Goal: Navigation & Orientation: Find specific page/section

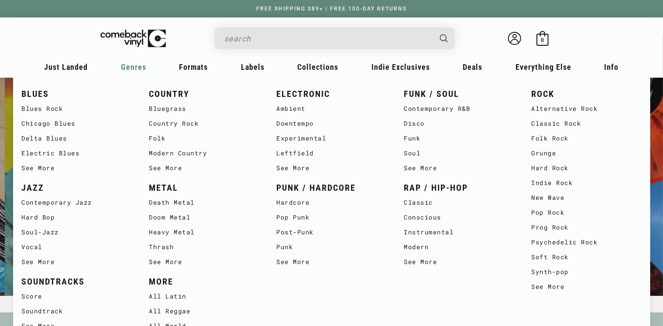
scroll to position [0, 663]
click at [172, 218] on link "Doom Metal" at bounding box center [204, 217] width 110 height 15
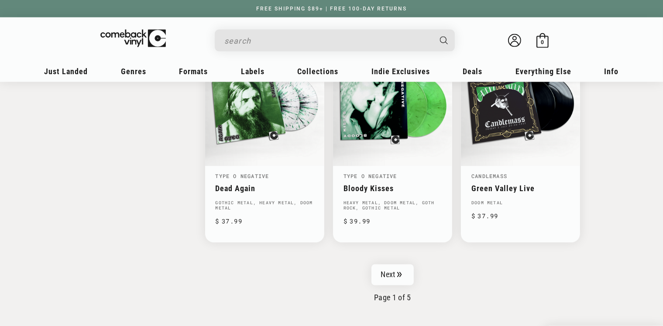
scroll to position [1398, 0]
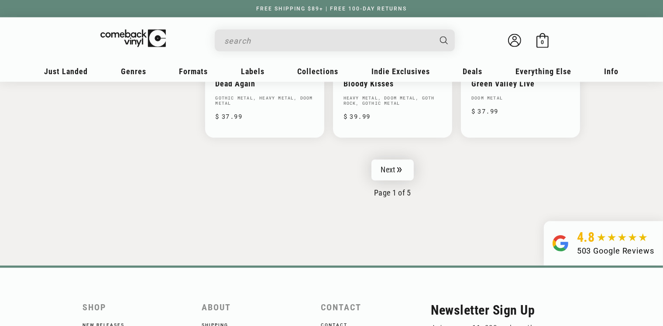
click at [402, 162] on link "Next" at bounding box center [393, 170] width 43 height 21
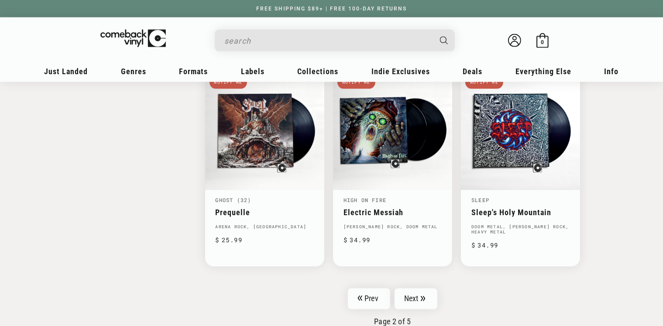
scroll to position [1398, 0]
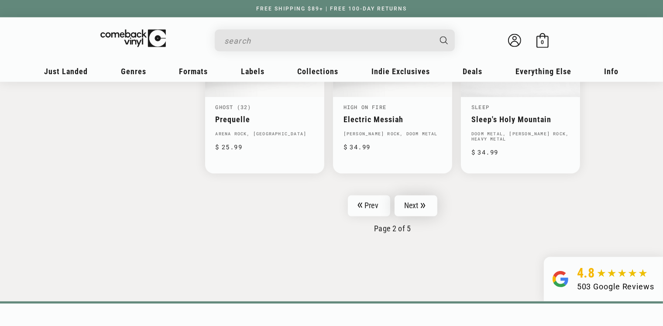
click at [416, 211] on link "Next" at bounding box center [416, 206] width 43 height 21
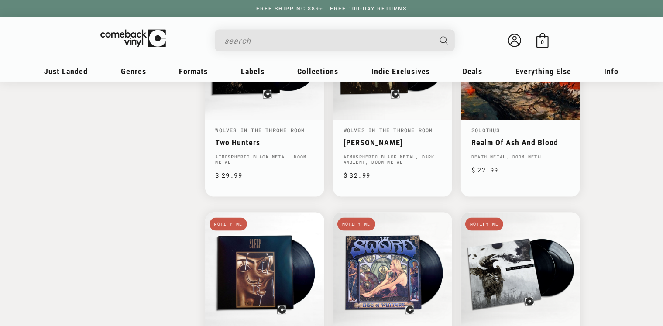
scroll to position [1354, 0]
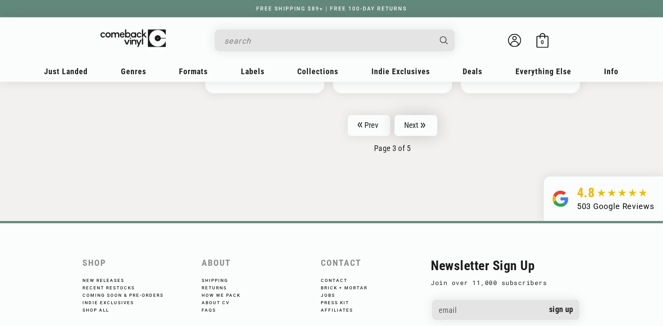
click at [412, 132] on nav "Prev Next Page 3 of 5" at bounding box center [393, 134] width 376 height 38
click at [412, 131] on link "Next" at bounding box center [416, 125] width 43 height 21
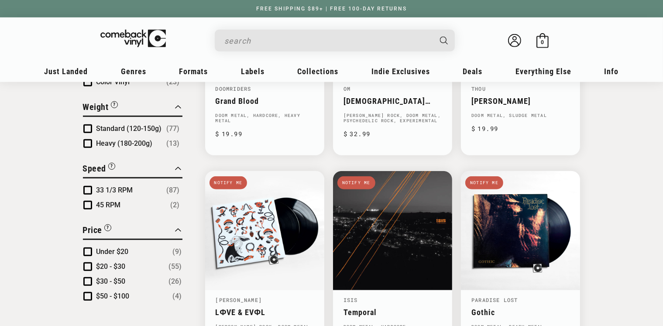
scroll to position [874, 0]
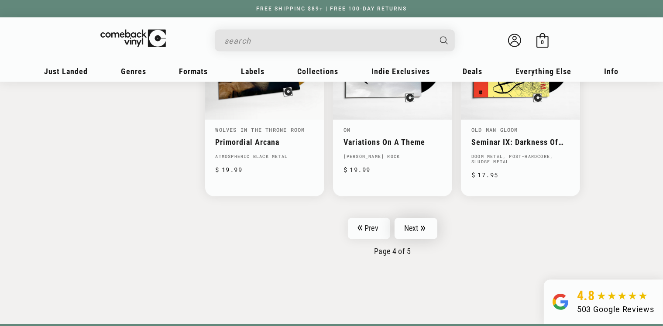
click at [415, 227] on link "Next" at bounding box center [416, 228] width 43 height 21
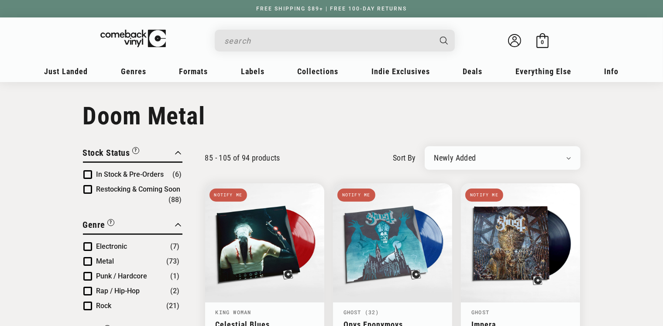
click at [490, 161] on select "Newly Added Popularity Artist (A-Z) Price (High To Low) Price (Low To High) Per…" at bounding box center [503, 158] width 137 height 9
click at [489, 159] on select "Newly Added Popularity Artist (A-Z) Price (High To Low) Price (Low To High) Per…" at bounding box center [503, 158] width 137 height 9
click at [482, 154] on select "Newly Added Popularity Artist (A-Z) Price (High To Low) Price (Low To High) Per…" at bounding box center [503, 158] width 137 height 9
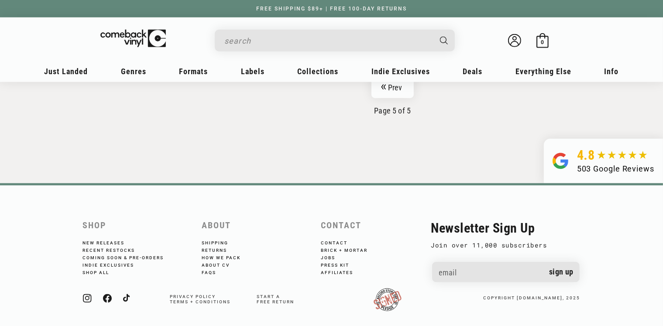
scroll to position [955, 0]
